Goal: Book appointment/travel/reservation

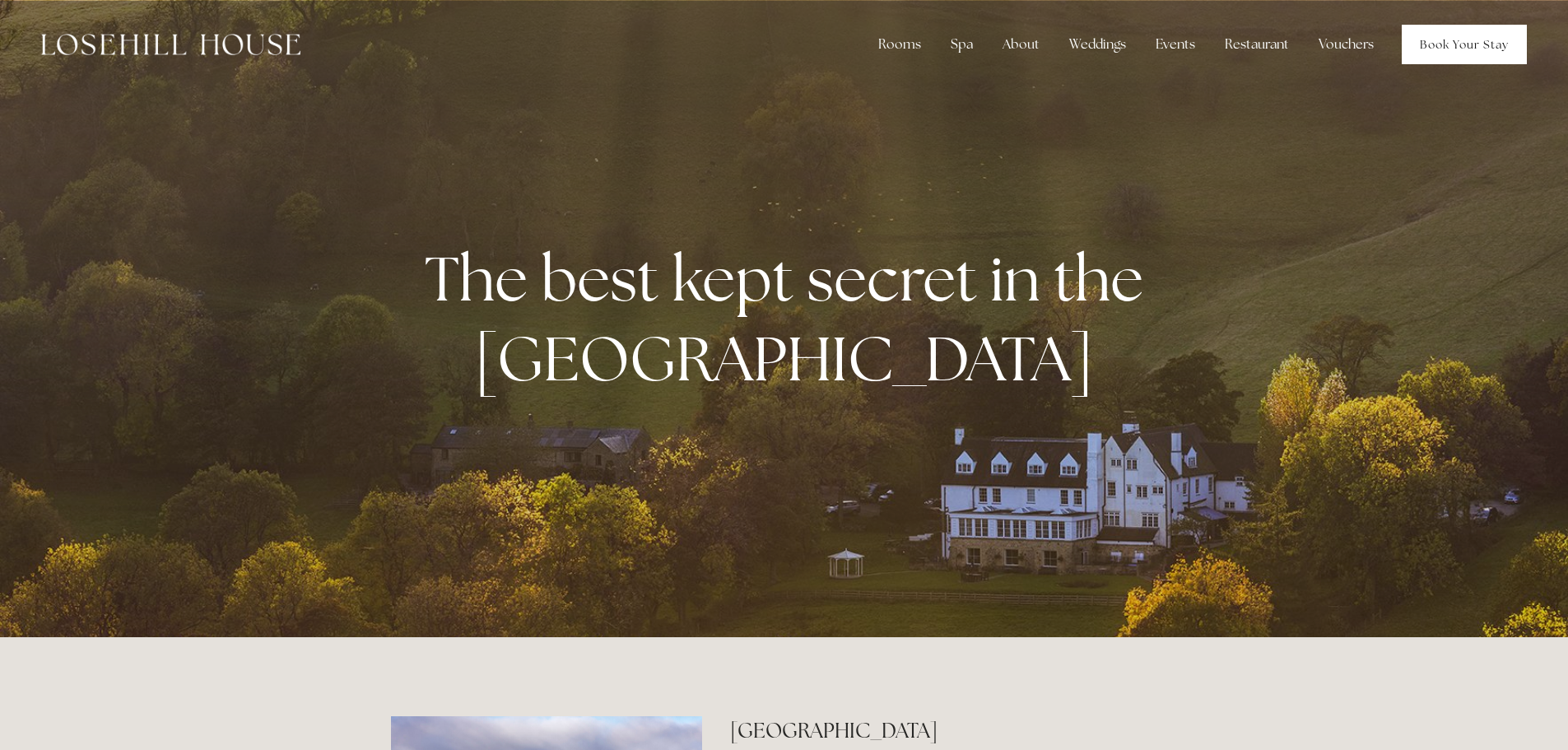
click at [1449, 47] on link "Book Your Stay" at bounding box center [1464, 44] width 125 height 40
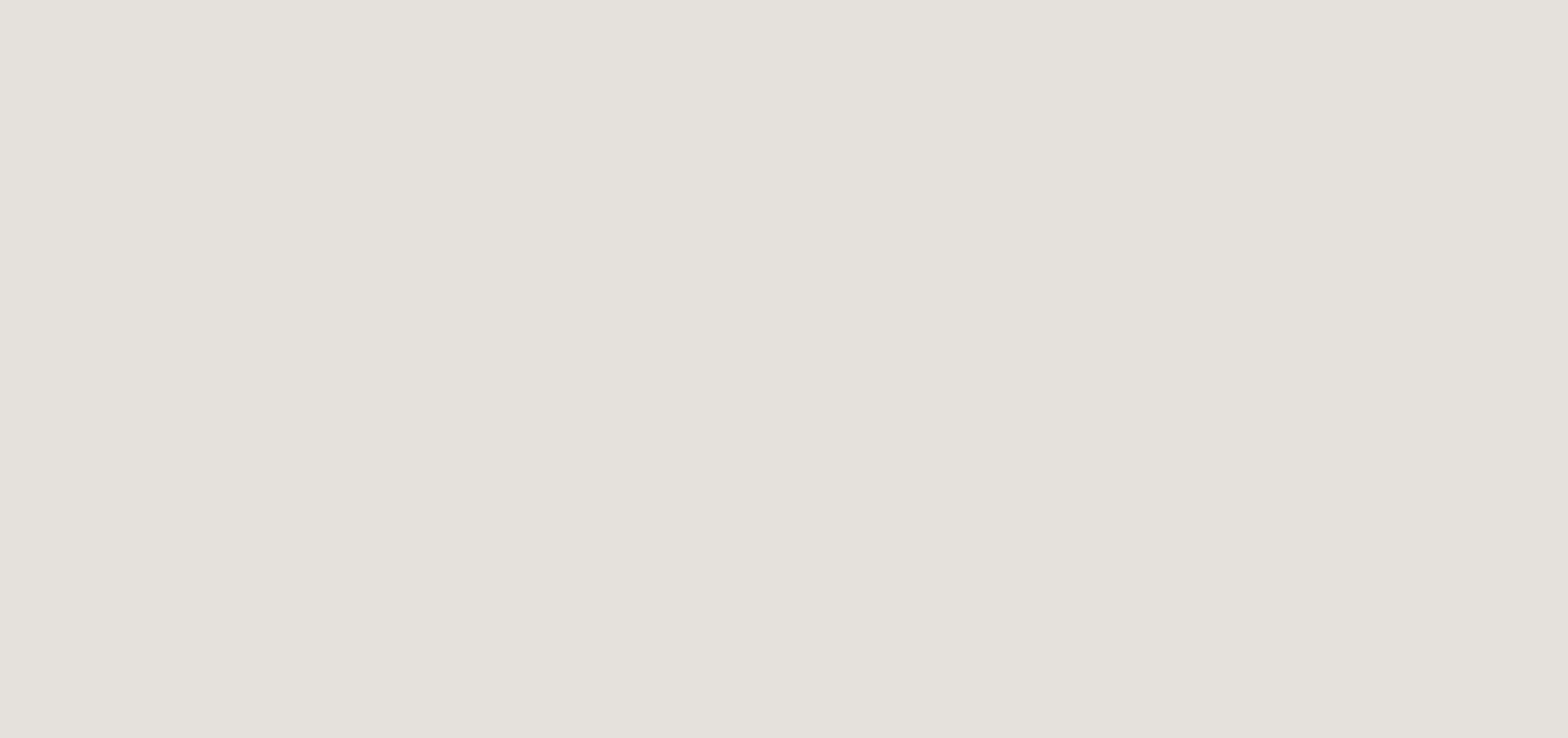
scroll to position [337, 0]
